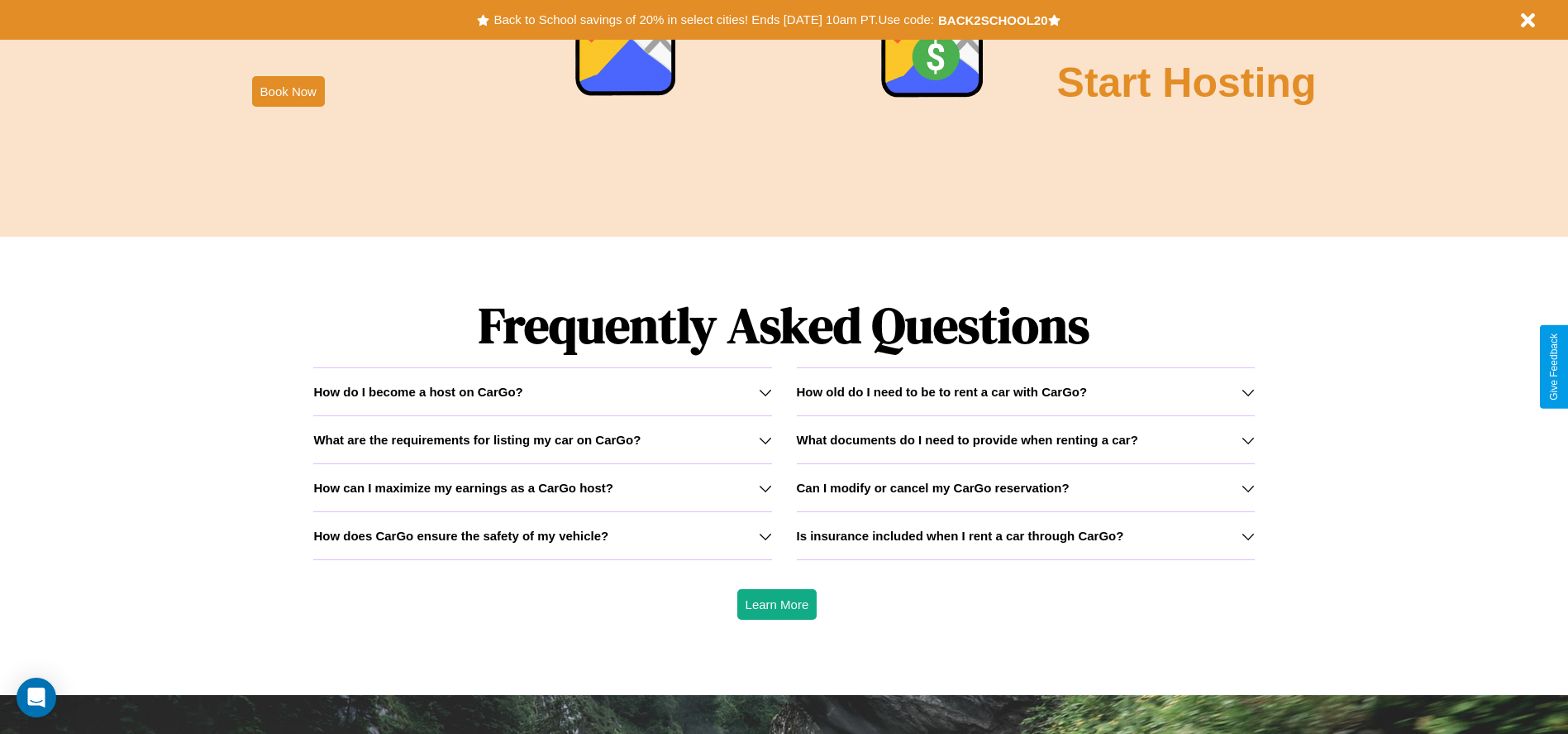
scroll to position [2373, 0]
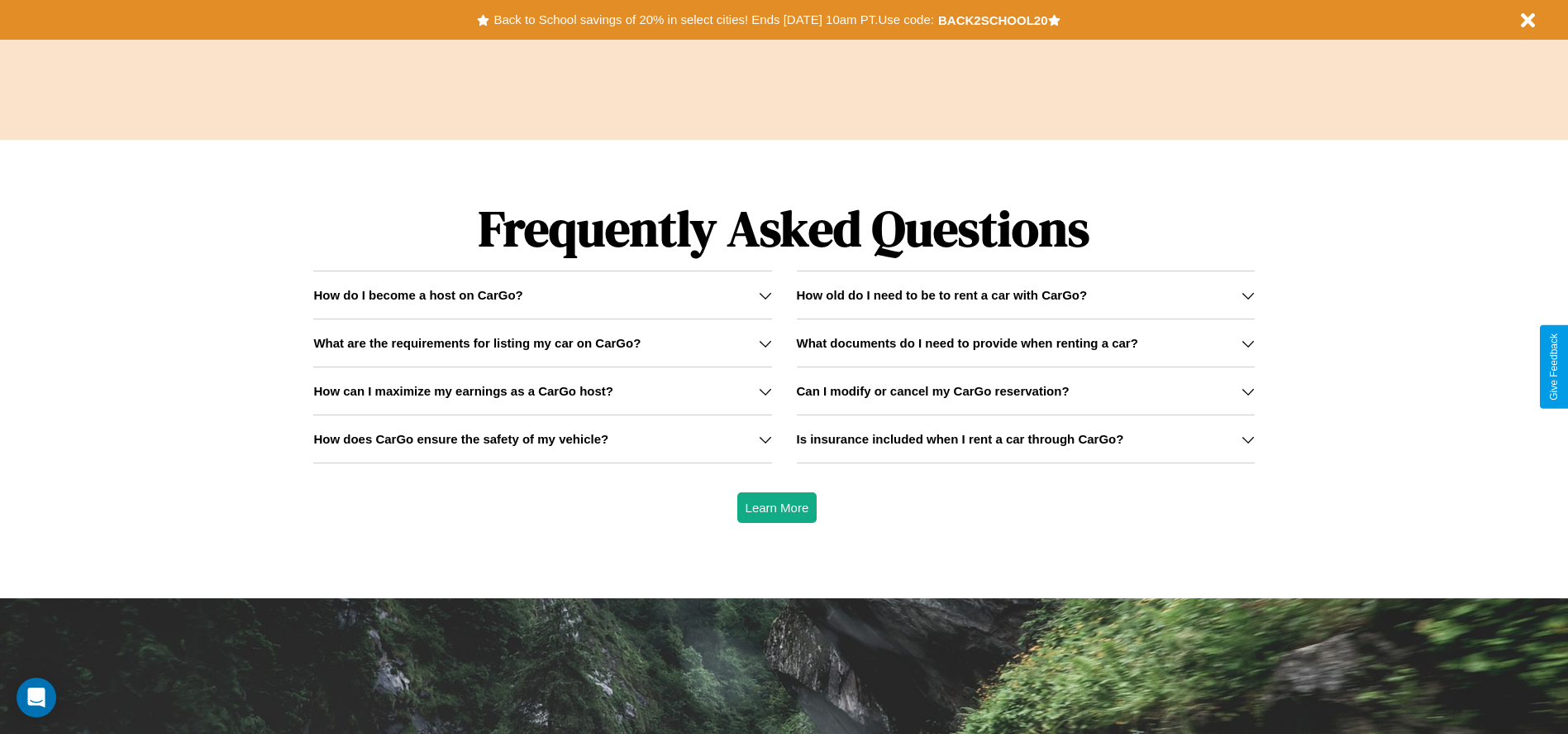
click at [1247, 343] on icon at bounding box center [1248, 343] width 13 height 13
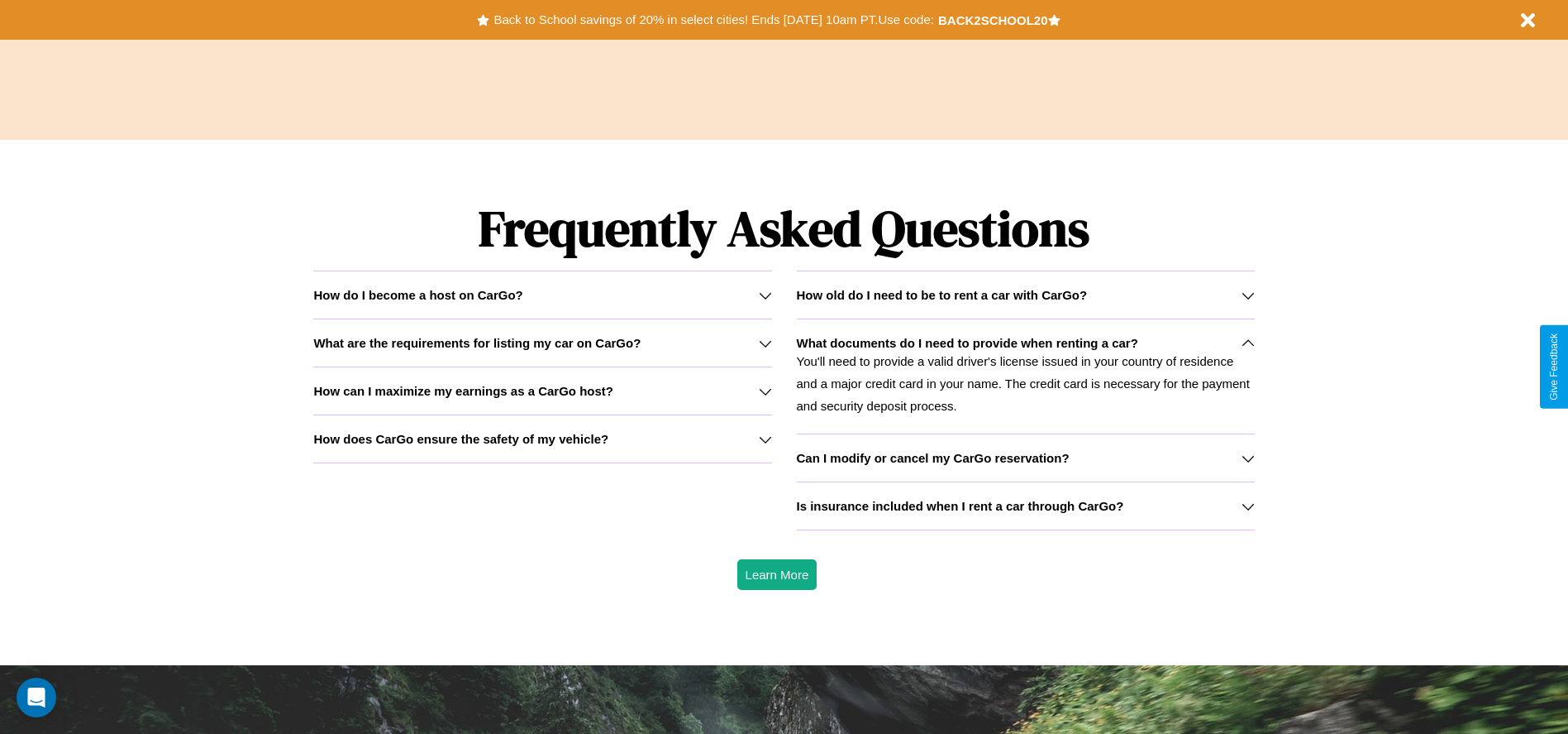
click at [543, 295] on div "How do I become a host on CarGo?" at bounding box center [543, 295] width 458 height 14
click at [765, 438] on icon at bounding box center [765, 438] width 13 height 13
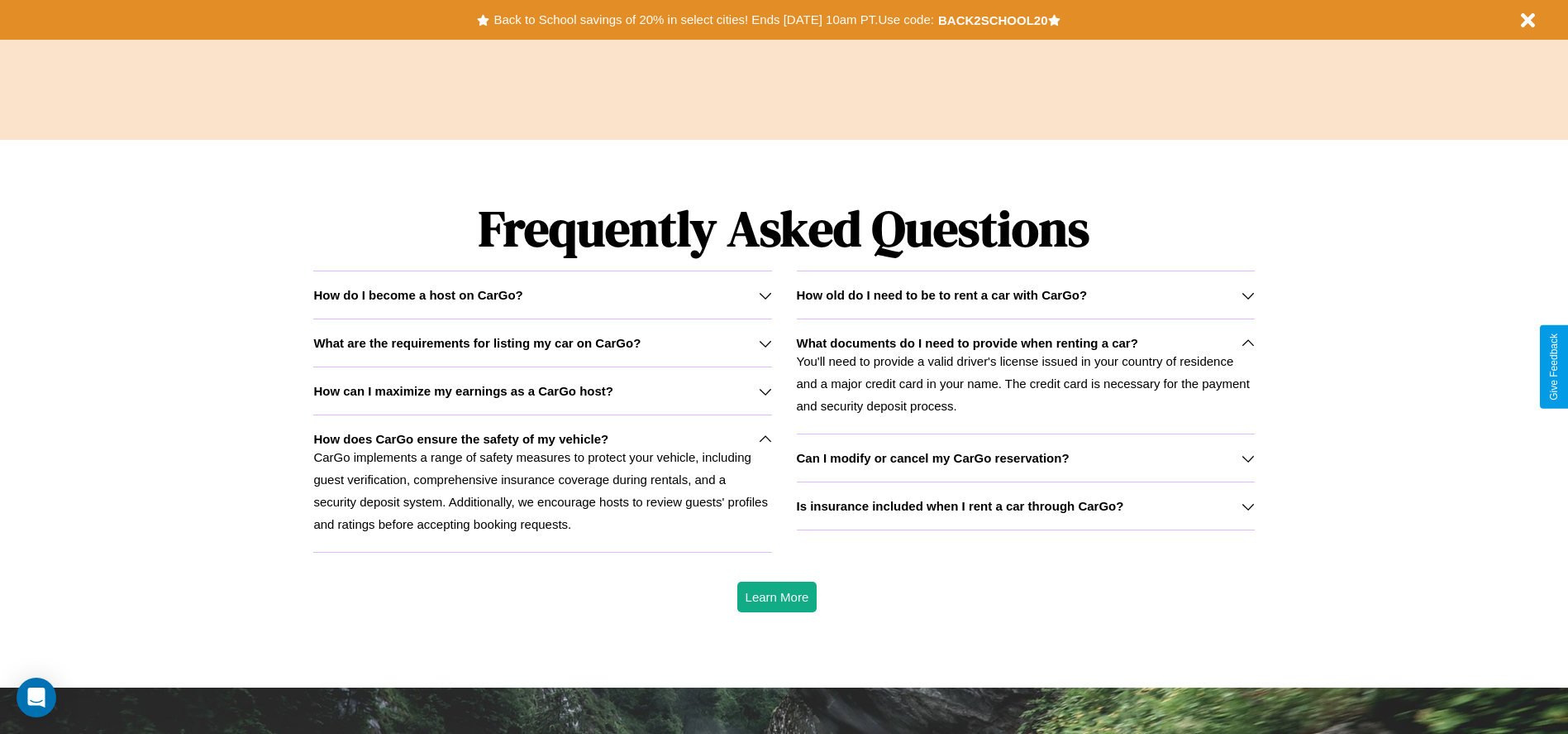
click at [1025, 375] on p "You'll need to provide a valid driver's license issued in your country of resid…" at bounding box center [1025, 383] width 458 height 67
click at [765, 295] on icon at bounding box center [765, 295] width 13 height 13
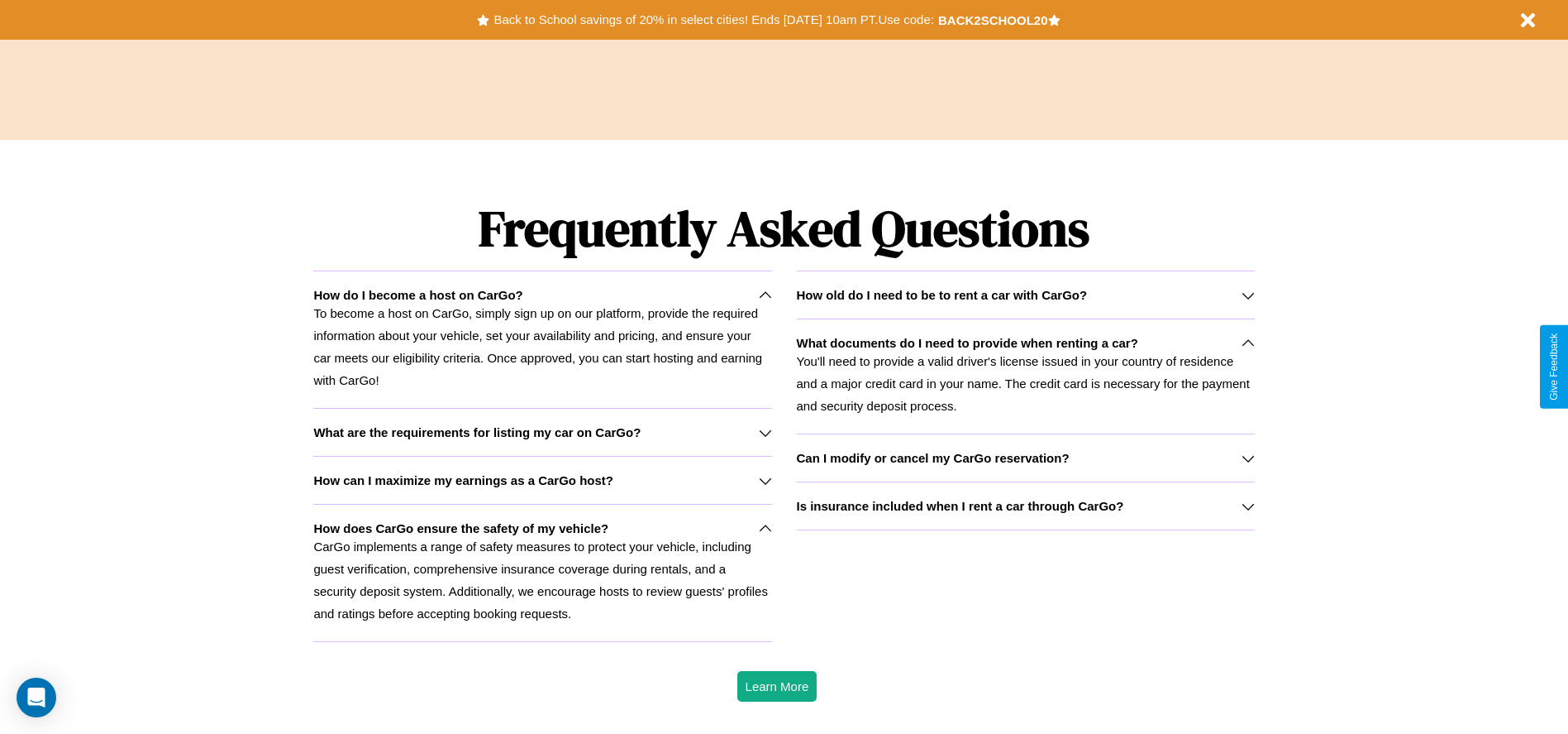
click at [543, 480] on h3 "How can I maximize my earnings as a CarGo host?" at bounding box center [464, 481] width 300 height 14
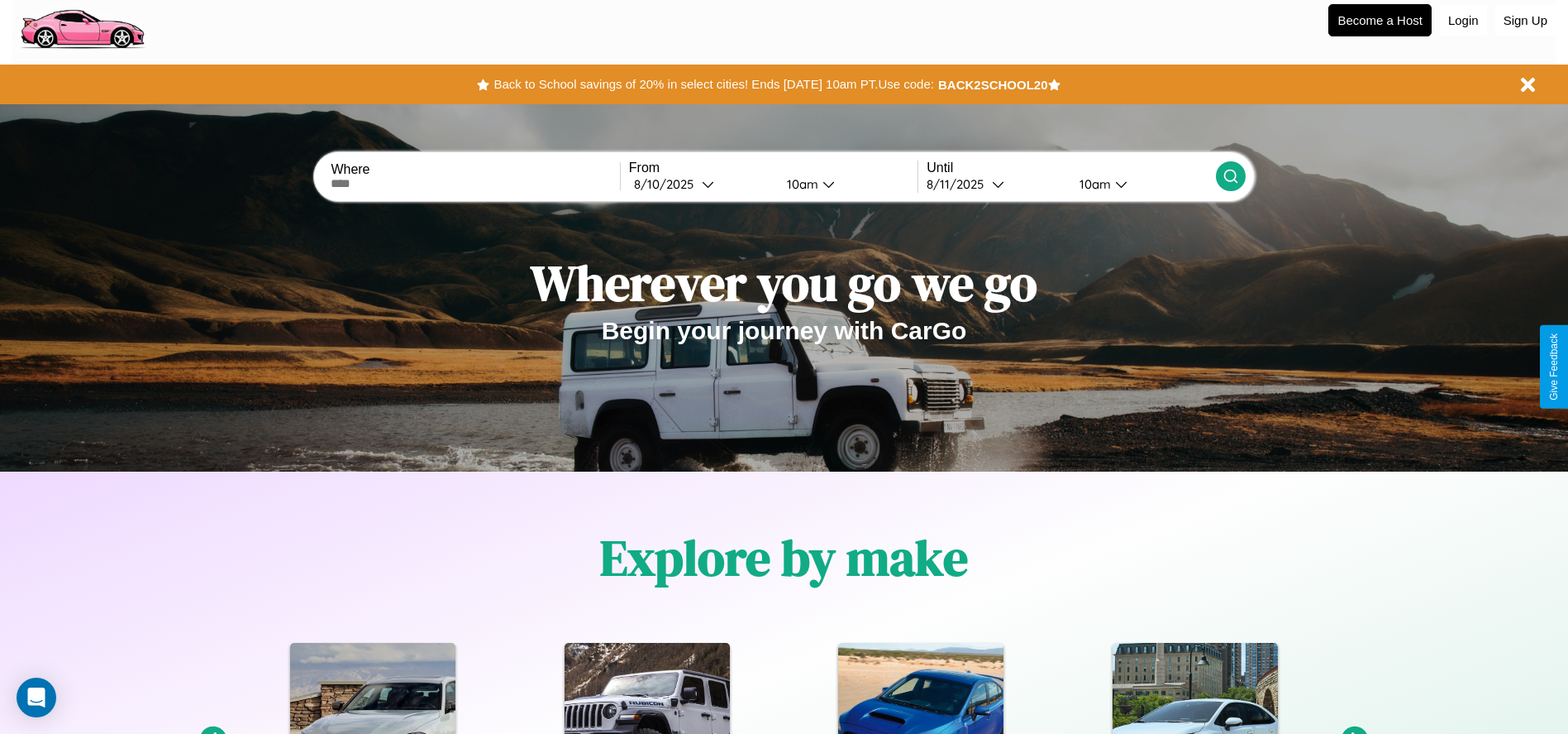
scroll to position [0, 0]
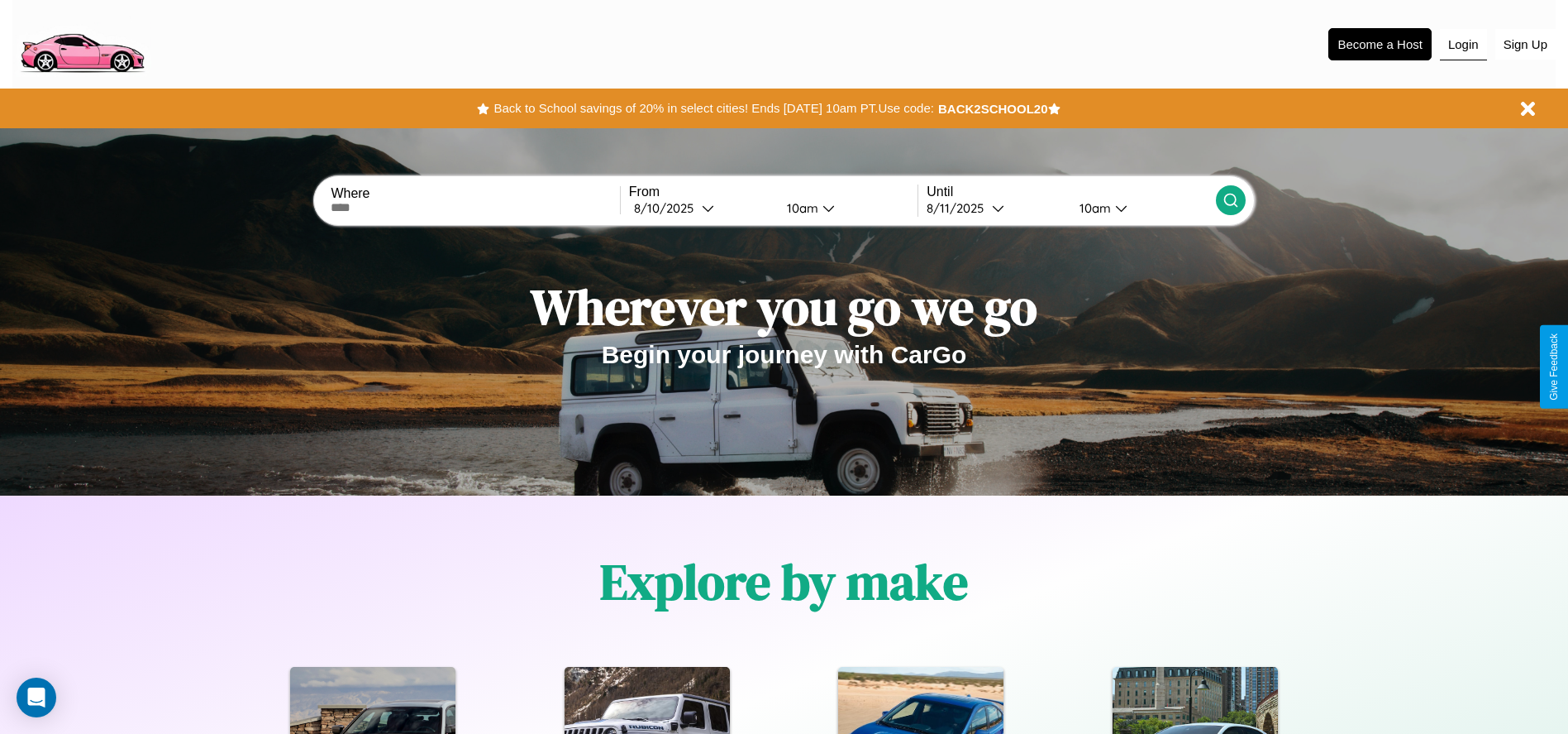
click at [1464, 44] on button "Login" at bounding box center [1464, 45] width 47 height 32
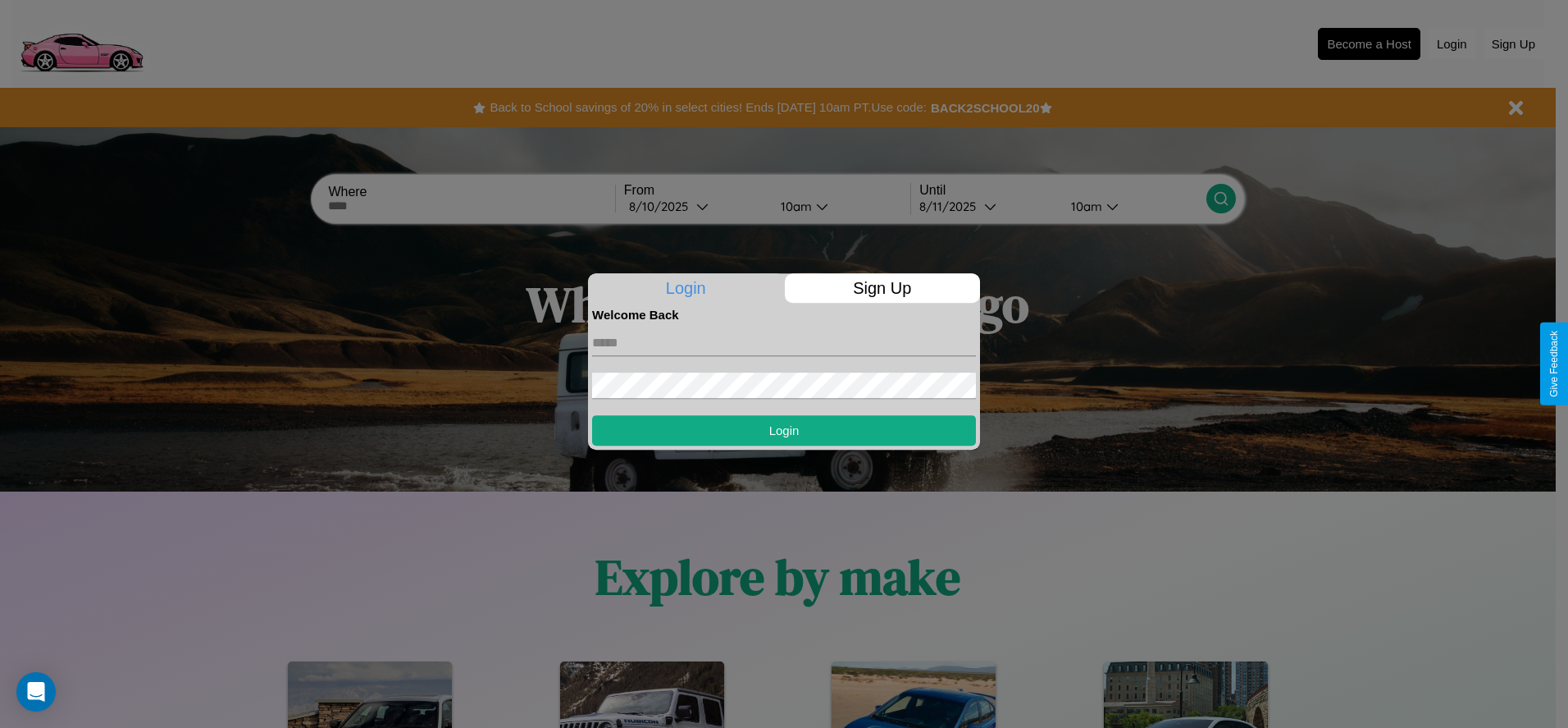
click at [784, 342] on input "text" at bounding box center [783, 343] width 383 height 26
type input "**********"
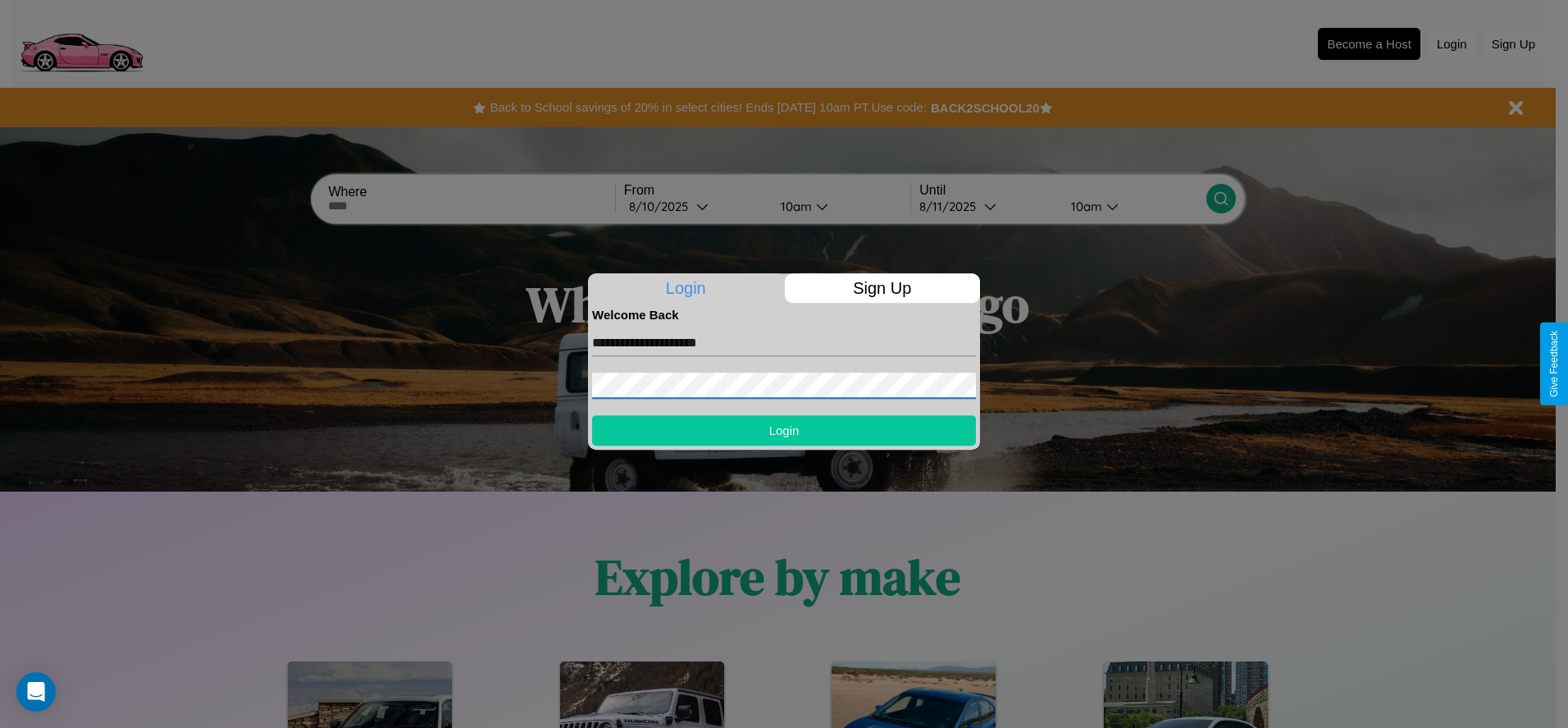
click at [784, 430] on button "Login" at bounding box center [783, 430] width 383 height 30
